Goal: Task Accomplishment & Management: Manage account settings

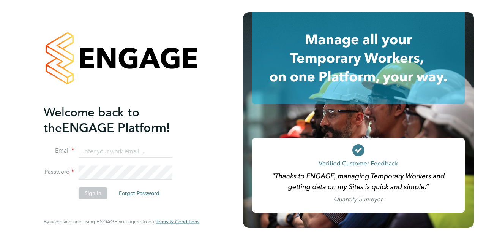
type input "[PERSON_NAME][EMAIL_ADDRESS][PERSON_NAME][DOMAIN_NAME]"
click at [90, 194] on button "Sign In" at bounding box center [93, 192] width 29 height 12
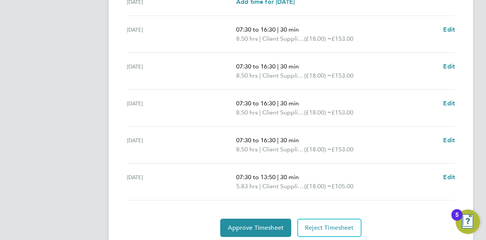
scroll to position [304, 0]
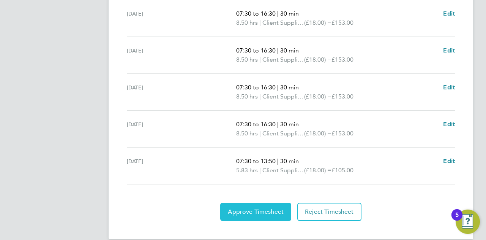
click at [254, 209] on span "Approve Timesheet" at bounding box center [256, 212] width 56 height 8
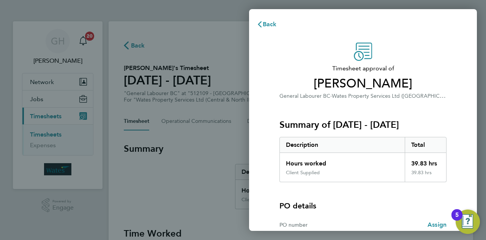
scroll to position [71, 0]
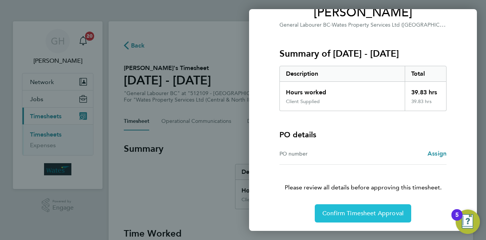
click at [354, 210] on span "Confirm Timesheet Approval" at bounding box center [362, 213] width 81 height 8
